Goal: Find specific page/section: Find specific page/section

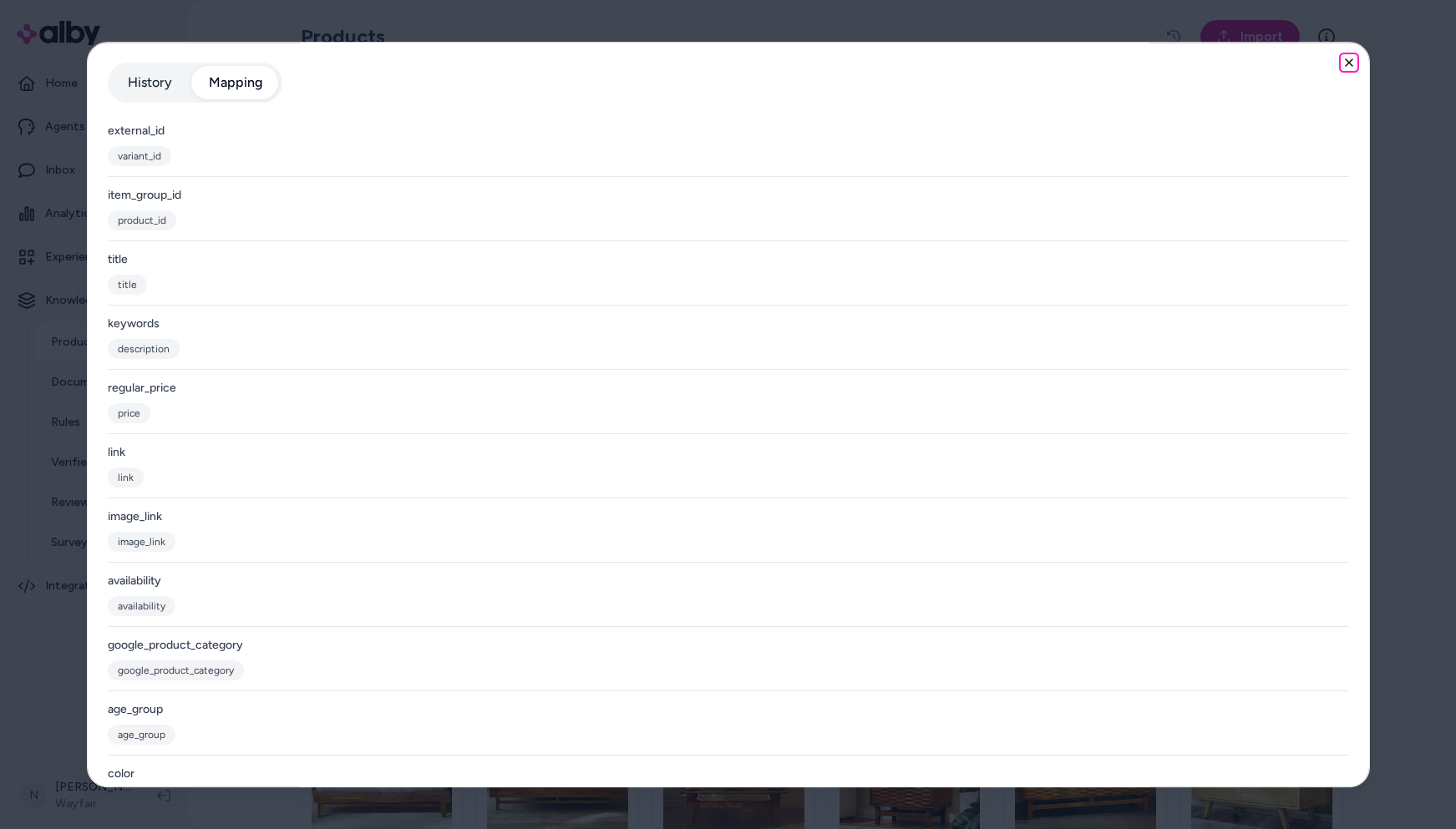
click at [1342, 61] on icon "button" at bounding box center [1349, 62] width 14 height 14
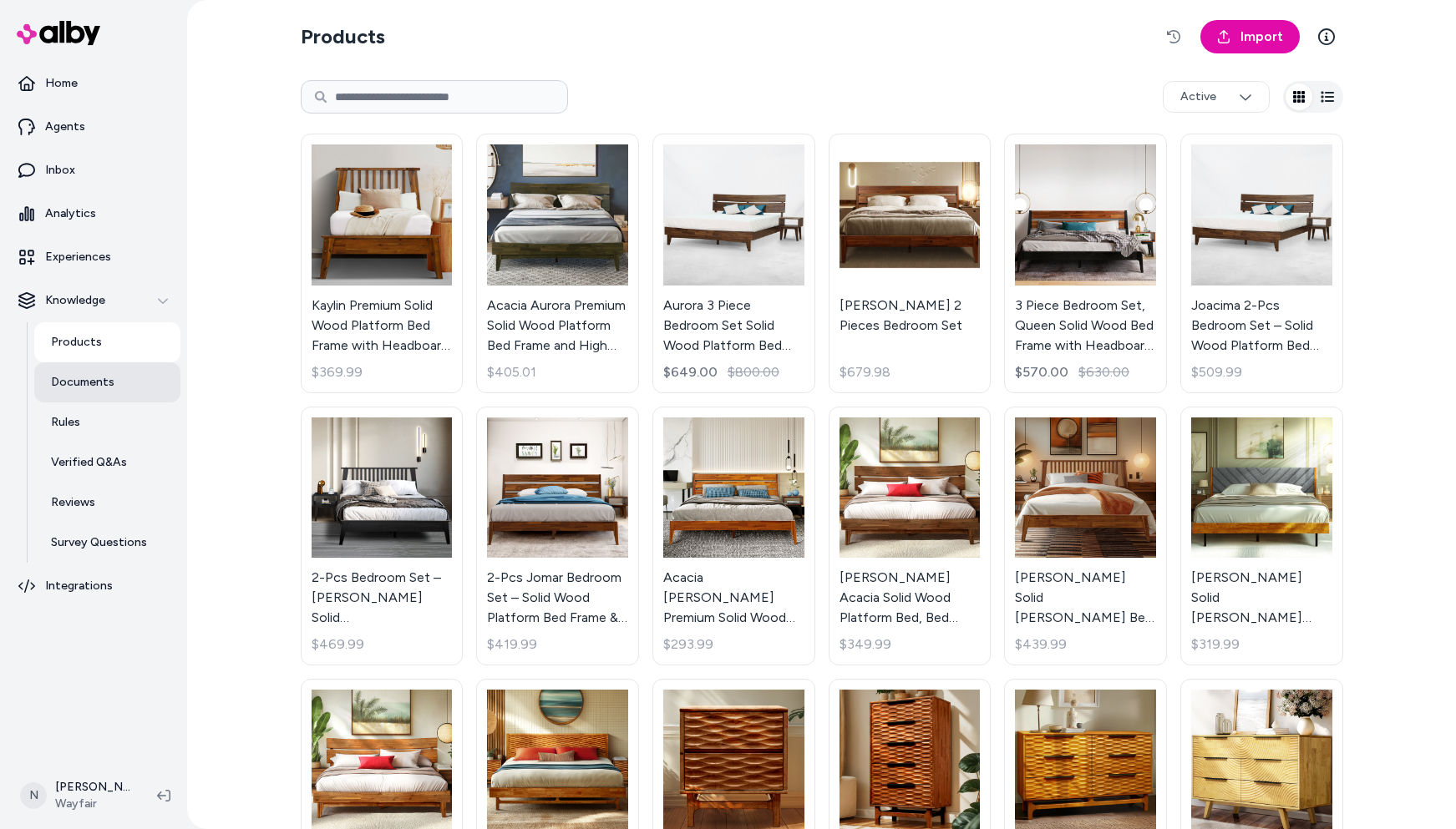
click at [86, 385] on p "Documents" at bounding box center [83, 382] width 63 height 17
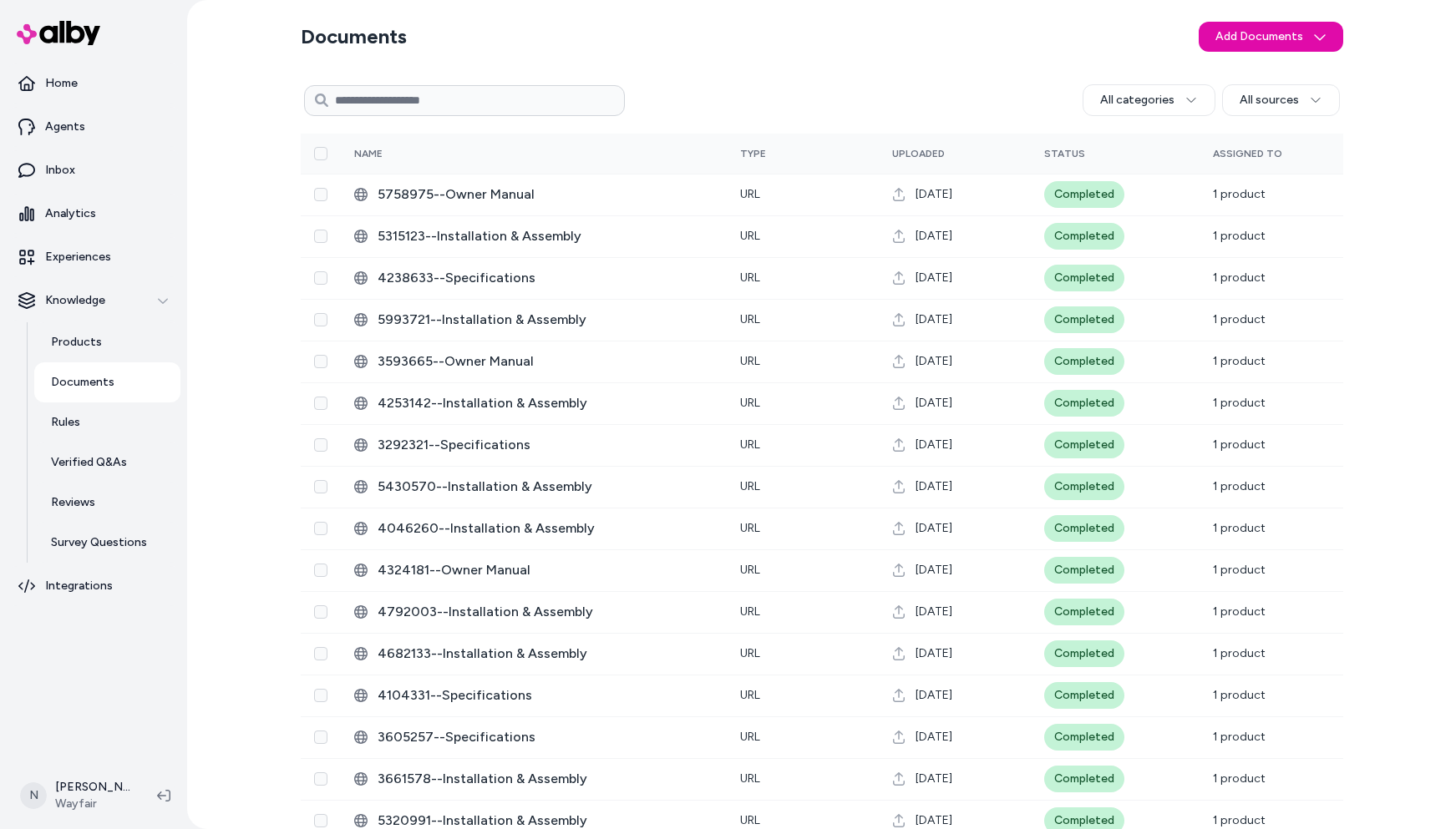
click at [94, 380] on p "Documents" at bounding box center [83, 382] width 63 height 17
click at [1177, 103] on html "Home Agents Inbox Analytics Experiences Knowledge Products Documents Rules Veri…" at bounding box center [728, 414] width 1456 height 829
click at [1018, 61] on html "Home Agents Inbox Analytics Experiences Knowledge Products Documents Rules Veri…" at bounding box center [728, 414] width 1456 height 829
click at [1191, 98] on html "Home Agents Inbox Analytics Experiences Knowledge Products Documents Rules Veri…" at bounding box center [728, 414] width 1456 height 829
click at [905, 69] on html "Home Agents Inbox Analytics Experiences Knowledge Products Documents Rules Veri…" at bounding box center [728, 414] width 1456 height 829
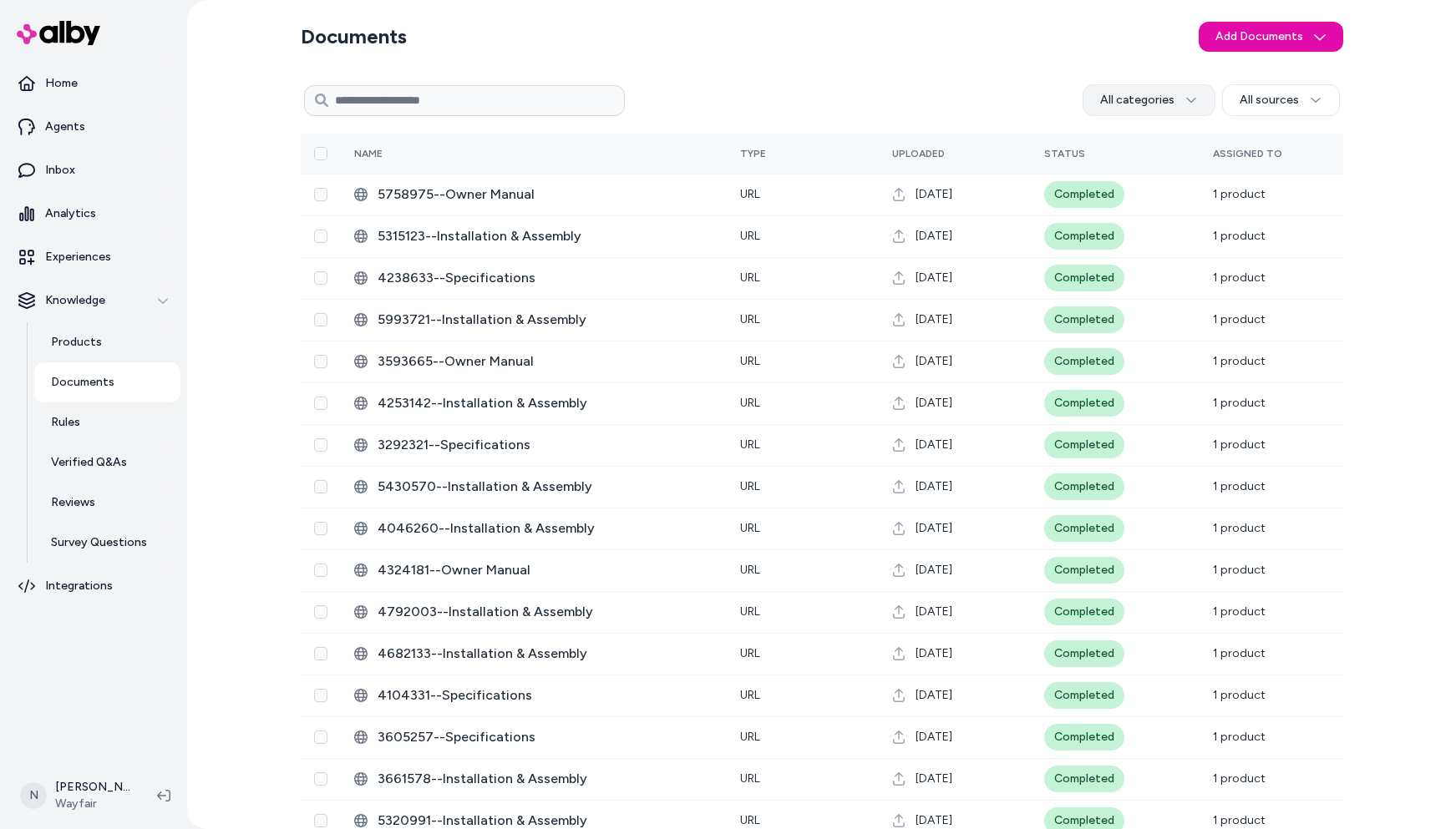
click at [1186, 101] on html "Home Agents Inbox Analytics Experiences Knowledge Products Documents Rules Veri…" at bounding box center [728, 414] width 1456 height 829
click at [1150, 167] on div "1003" at bounding box center [1147, 169] width 106 height 30
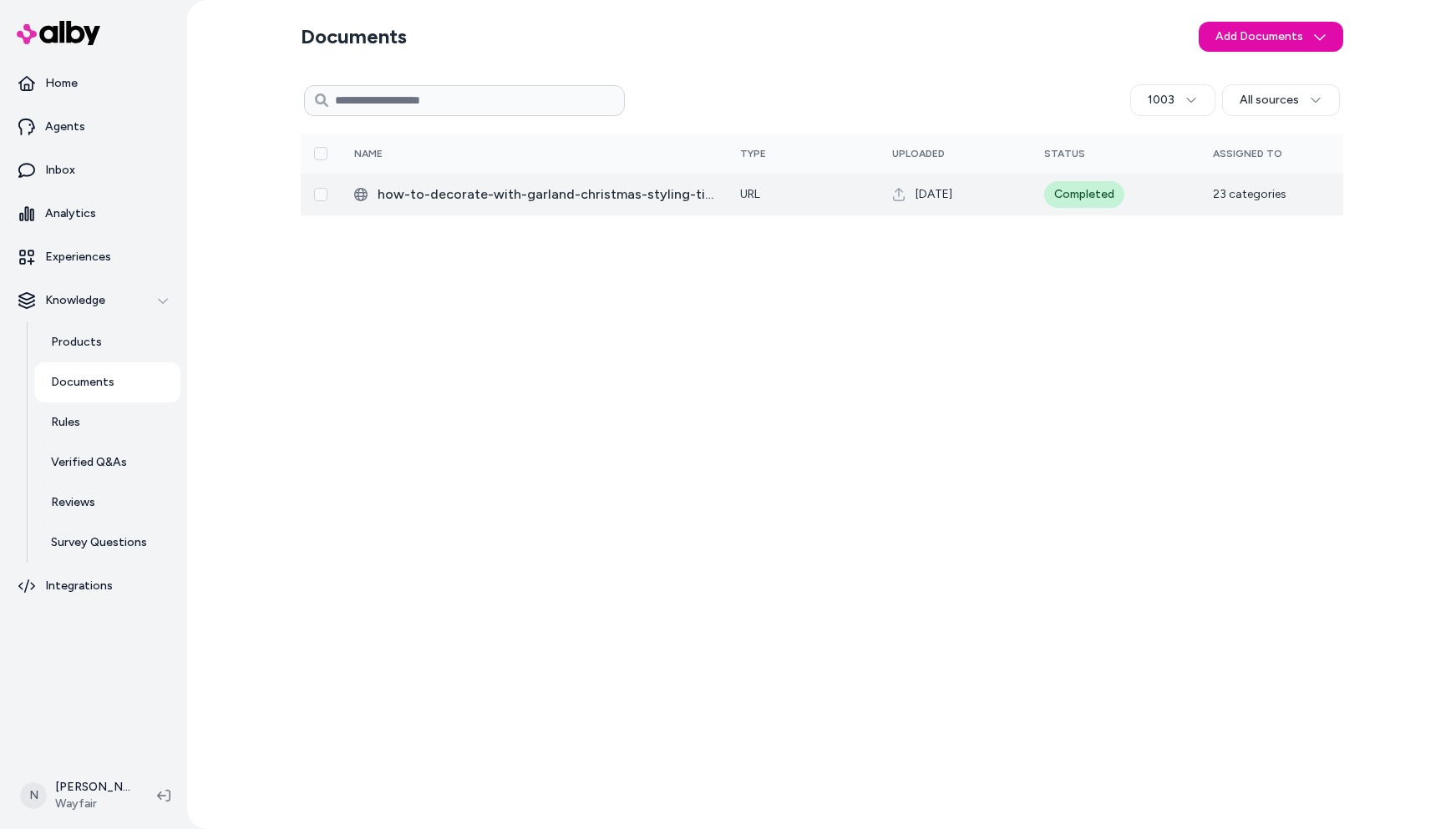
click at [659, 194] on span "how-to-decorate-with-garland-christmas-styling-tips-T20443" at bounding box center [546, 194] width 336 height 20
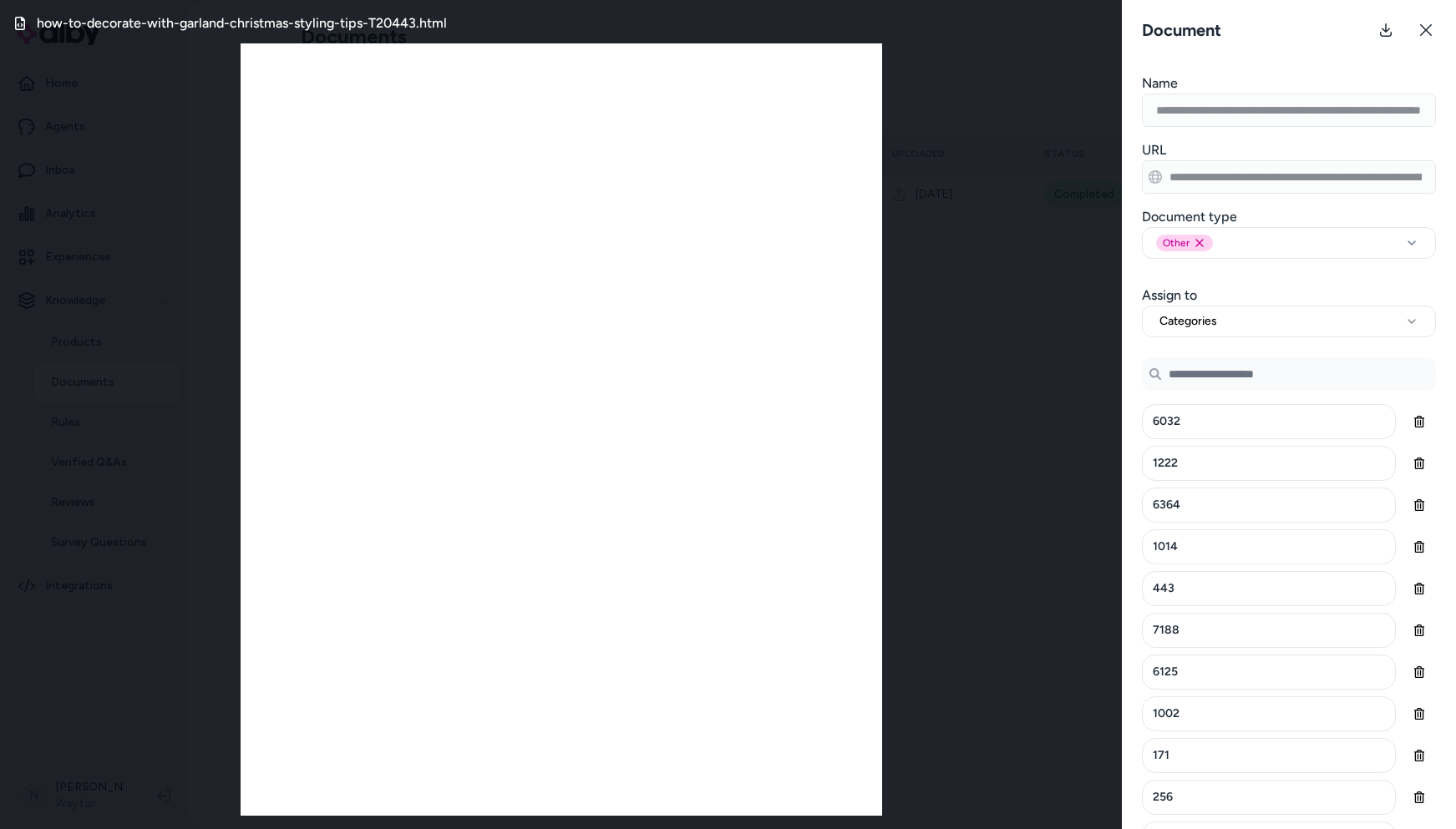
click at [998, 435] on div "how-to-decorate-with-garland-christmas-styling-tips-T20443.html" at bounding box center [561, 414] width 1122 height 829
click at [1425, 30] on icon at bounding box center [1426, 29] width 12 height 12
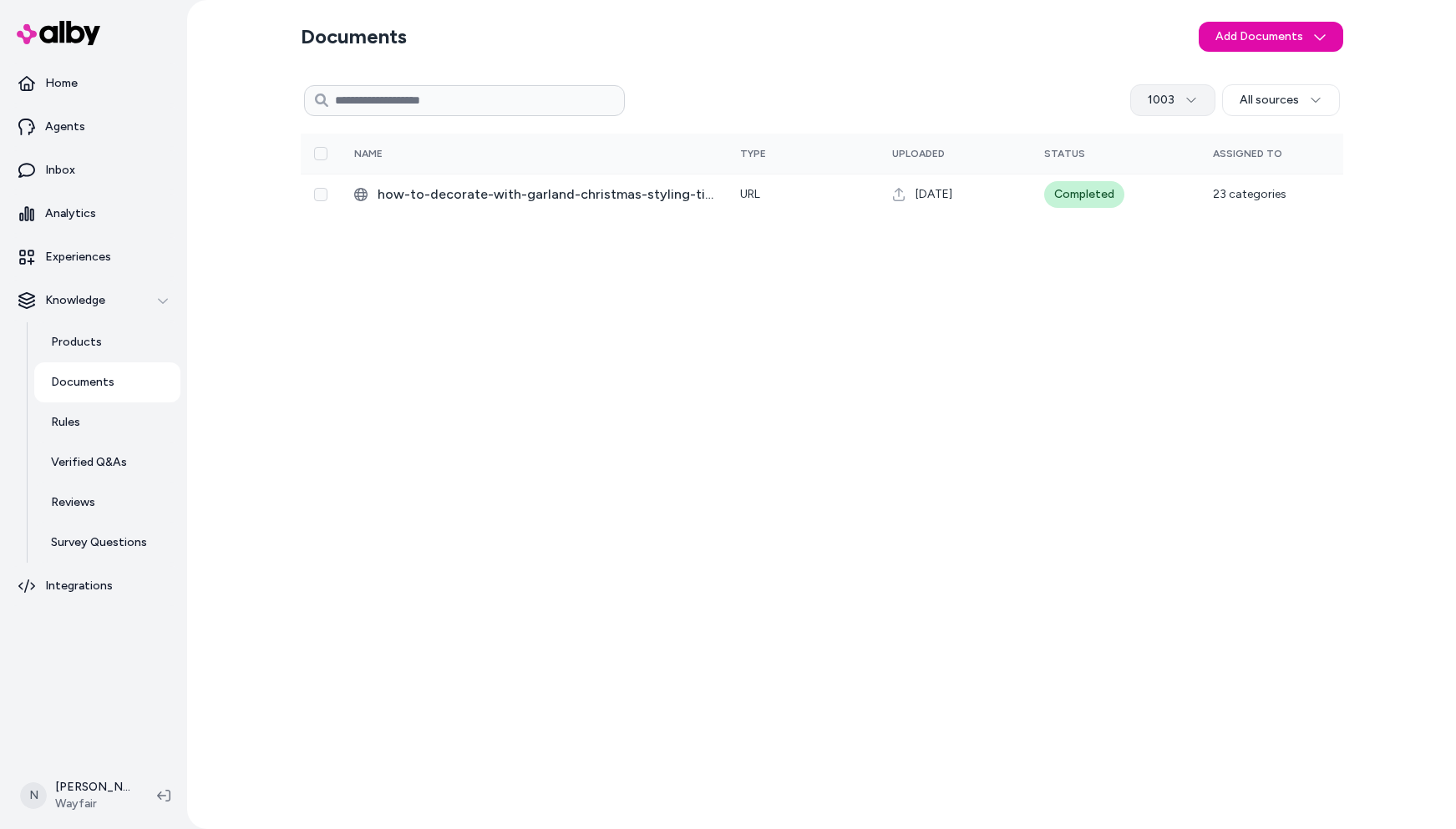
click at [1192, 94] on html "Home Agents Inbox Analytics Experiences Knowledge Products Documents Rules Veri…" at bounding box center [728, 414] width 1456 height 829
click at [1170, 136] on div "10" at bounding box center [1174, 138] width 106 height 30
click at [1202, 92] on html "Home Agents Inbox Analytics Experiences Knowledge Products Documents Rules Veri…" at bounding box center [728, 414] width 1456 height 829
click at [1210, 130] on div "10" at bounding box center [1182, 138] width 106 height 30
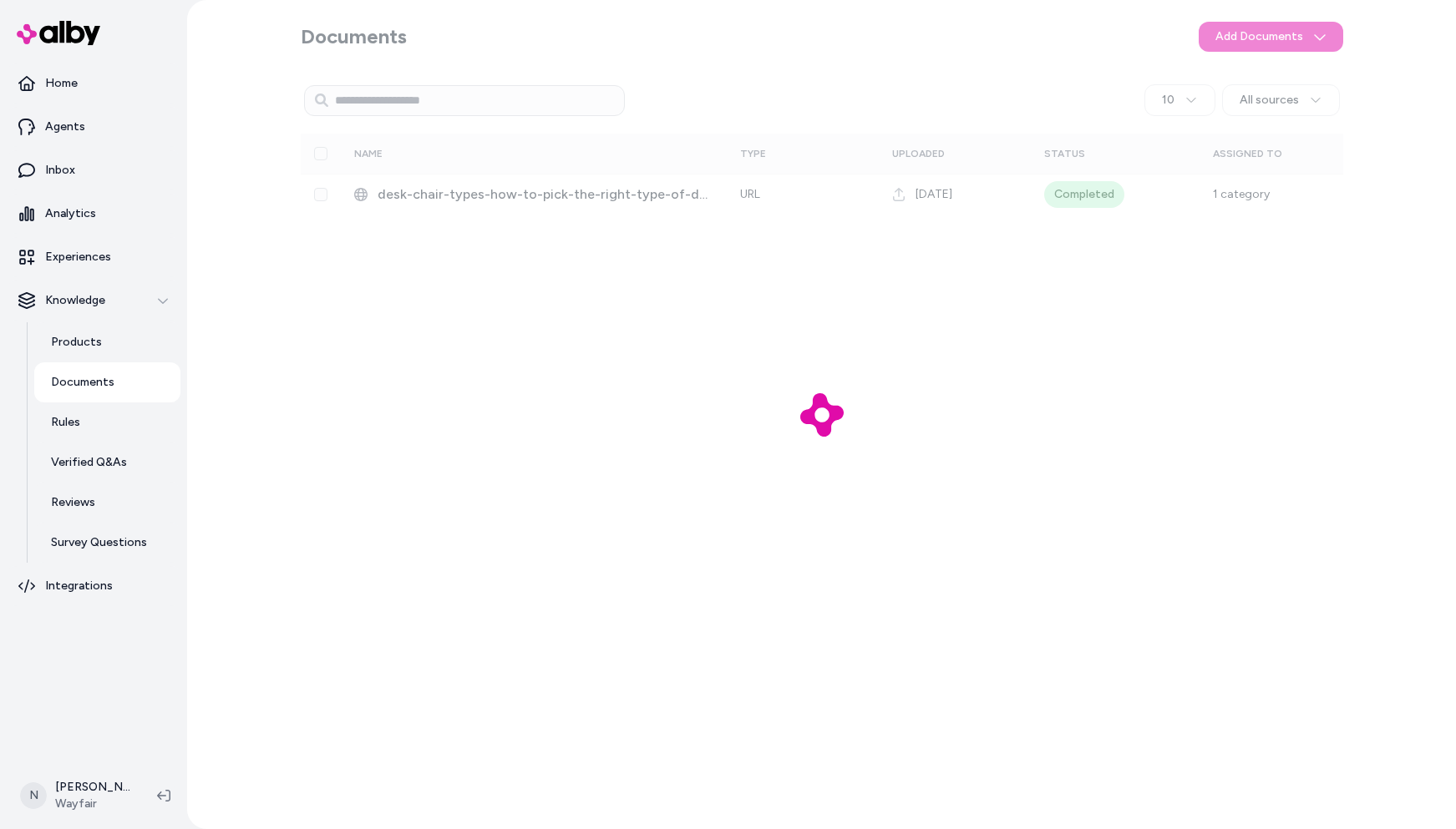
click at [873, 51] on div at bounding box center [821, 414] width 1269 height 829
click at [93, 340] on p "Products" at bounding box center [77, 342] width 51 height 17
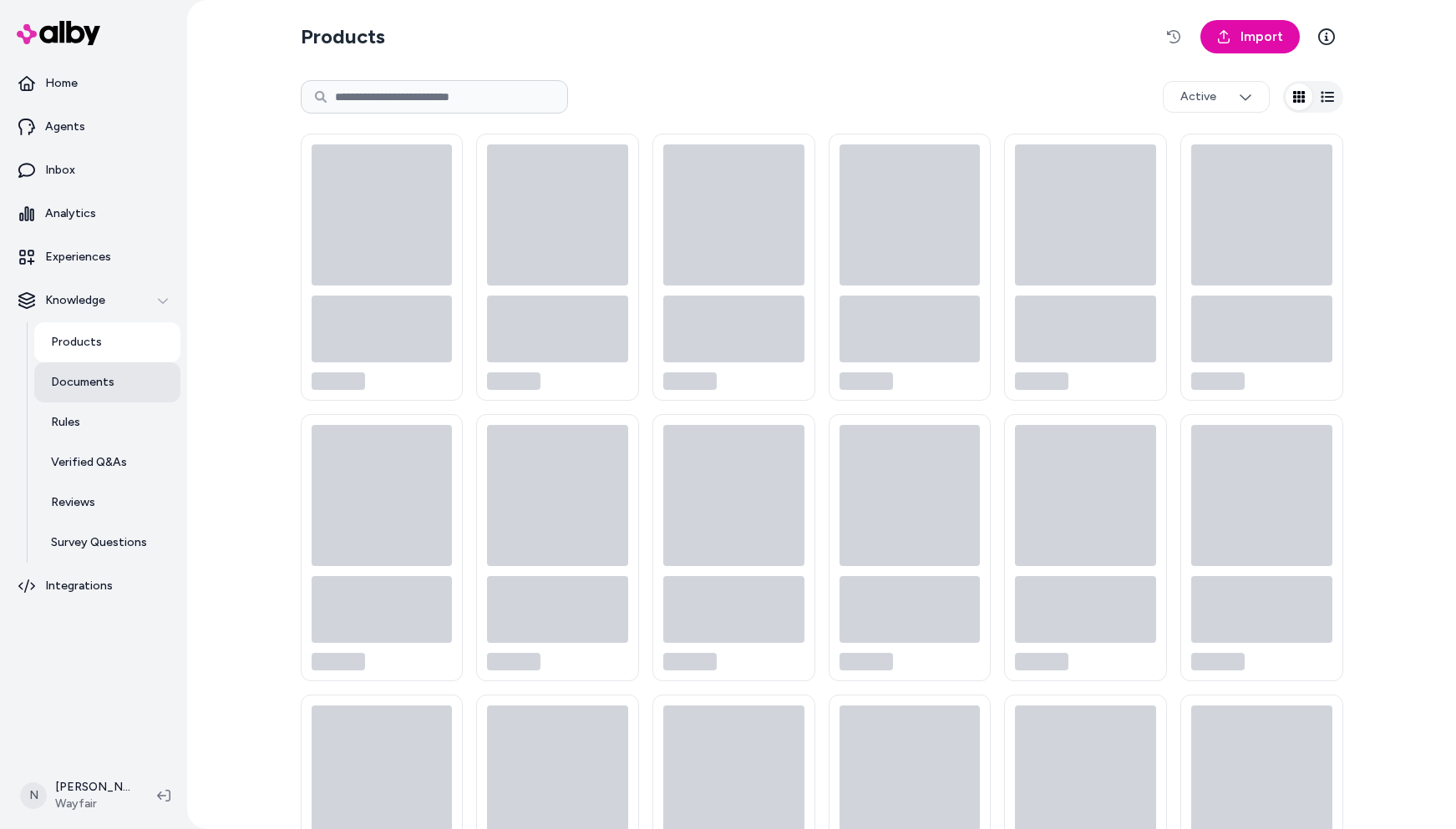
click at [98, 385] on p "Documents" at bounding box center [83, 382] width 63 height 17
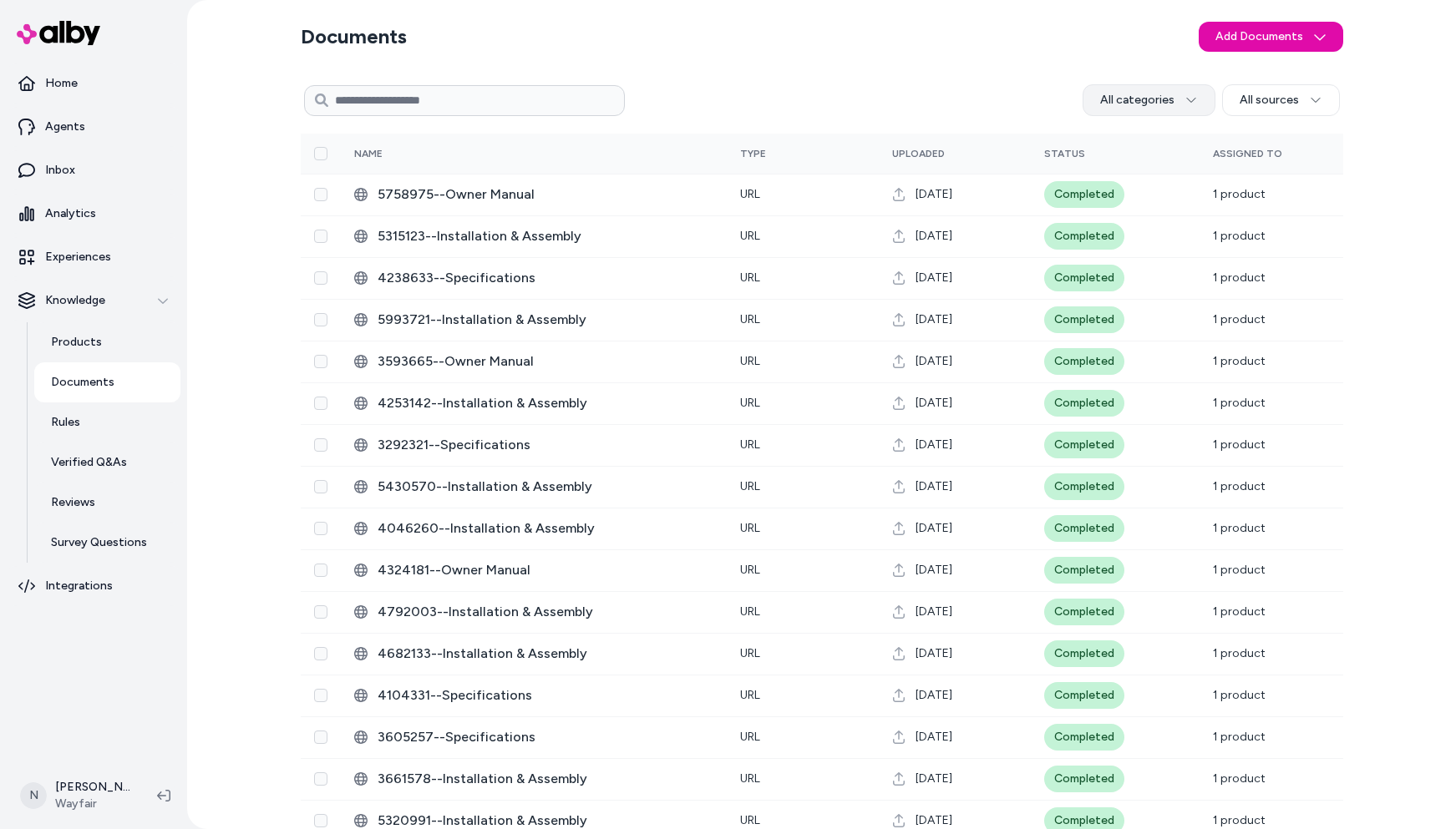
click at [1187, 104] on html "Home Agents Inbox Analytics Experiences Knowledge Products Documents Rules Veri…" at bounding box center [728, 414] width 1456 height 829
click at [899, 50] on html "Home Agents Inbox Analytics Experiences Knowledge Products Documents Rules Veri…" at bounding box center [728, 414] width 1456 height 829
click at [1192, 94] on html "Home Agents Inbox Analytics Experiences Knowledge Products Documents Rules Veri…" at bounding box center [728, 414] width 1456 height 829
click at [858, 73] on html "Home Agents Inbox Analytics Experiences Knowledge Products Documents Rules Veri…" at bounding box center [728, 414] width 1456 height 829
